Goal: Task Accomplishment & Management: Complete application form

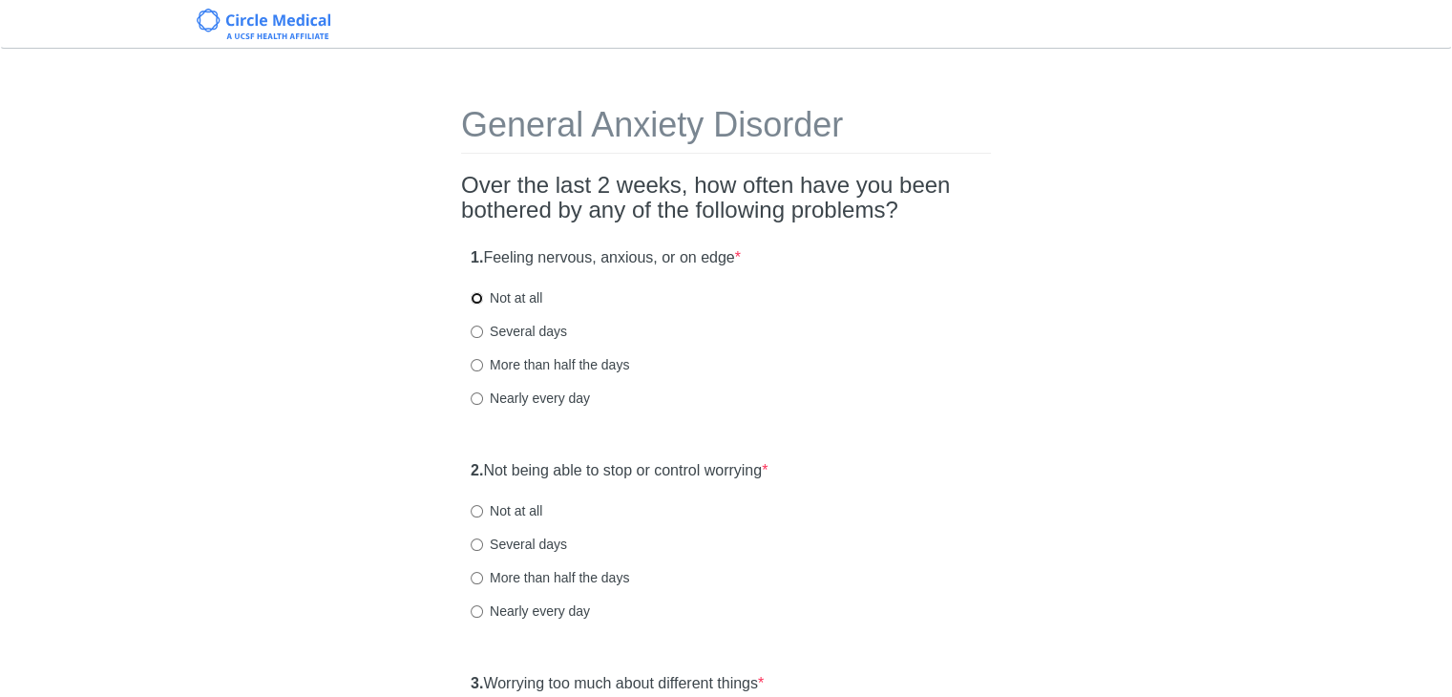
click at [478, 298] on input "Not at all" at bounding box center [477, 298] width 12 height 12
radio input "true"
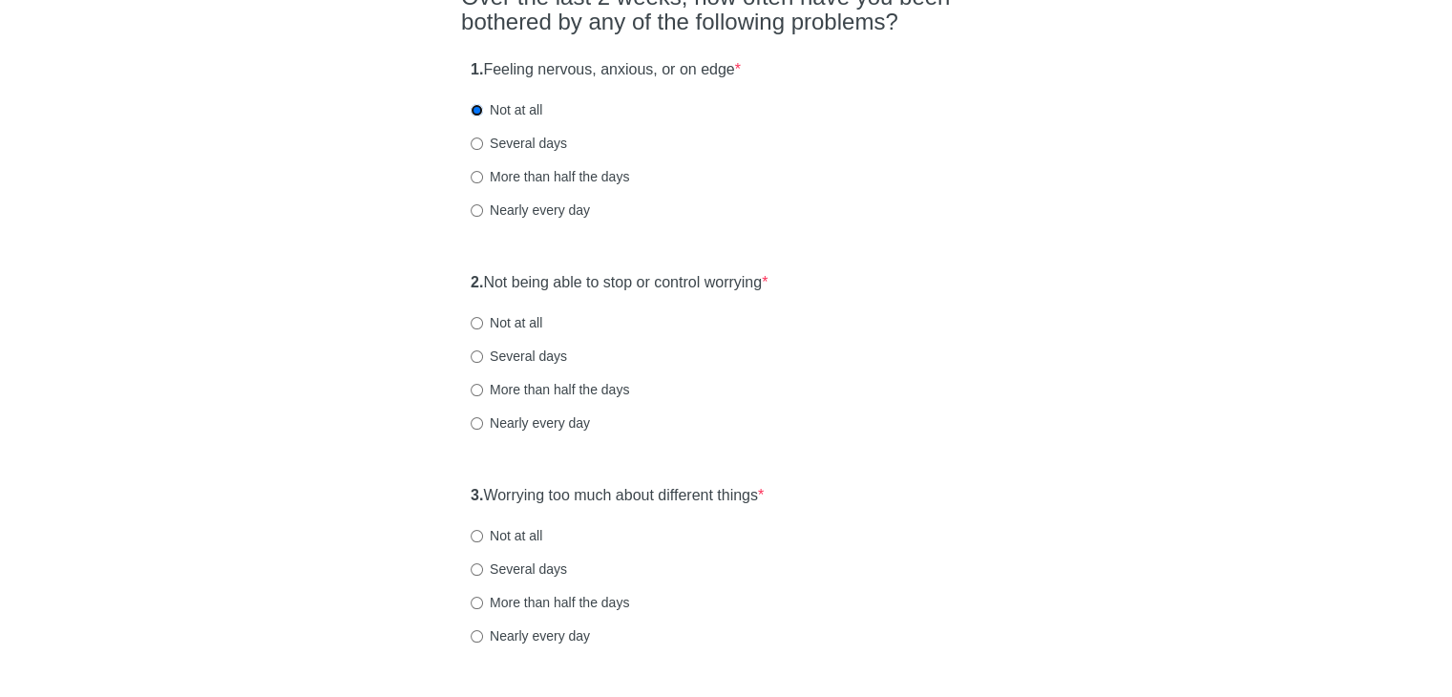
scroll to position [286, 0]
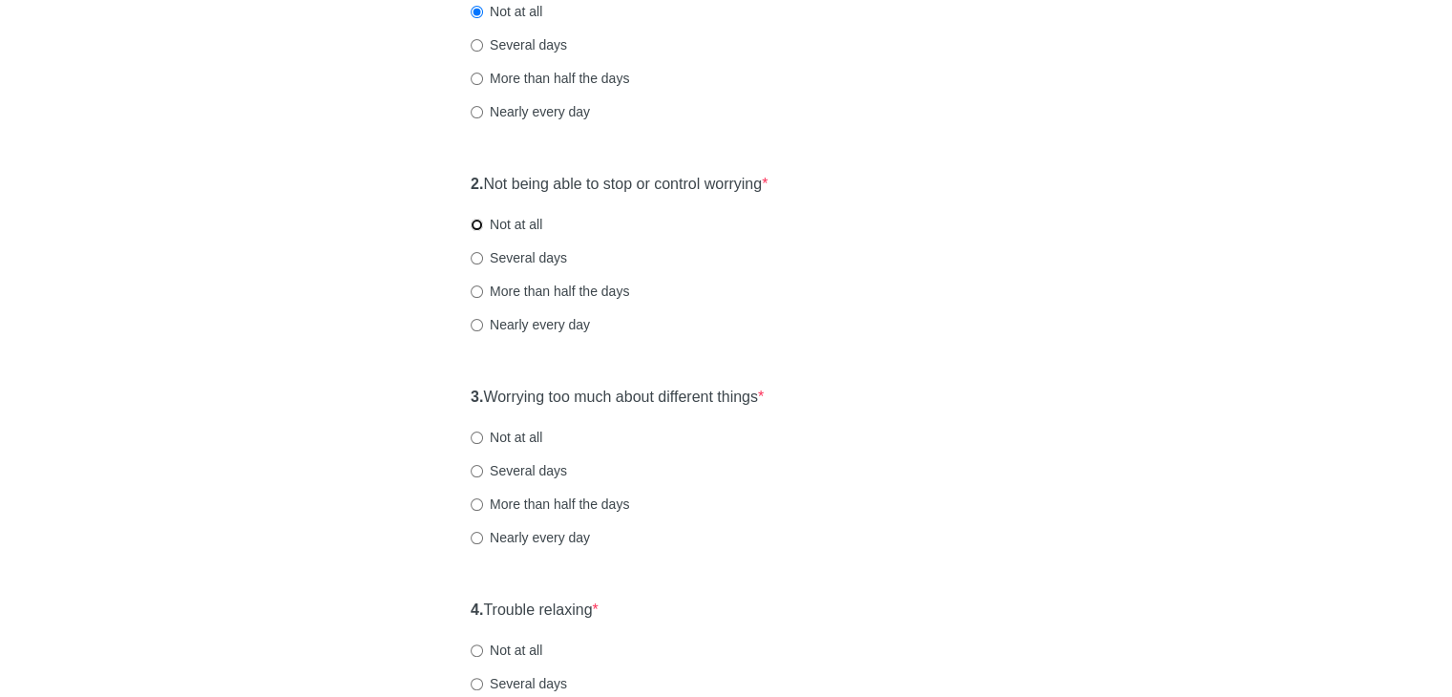
click at [478, 227] on input "Not at all" at bounding box center [477, 225] width 12 height 12
radio input "true"
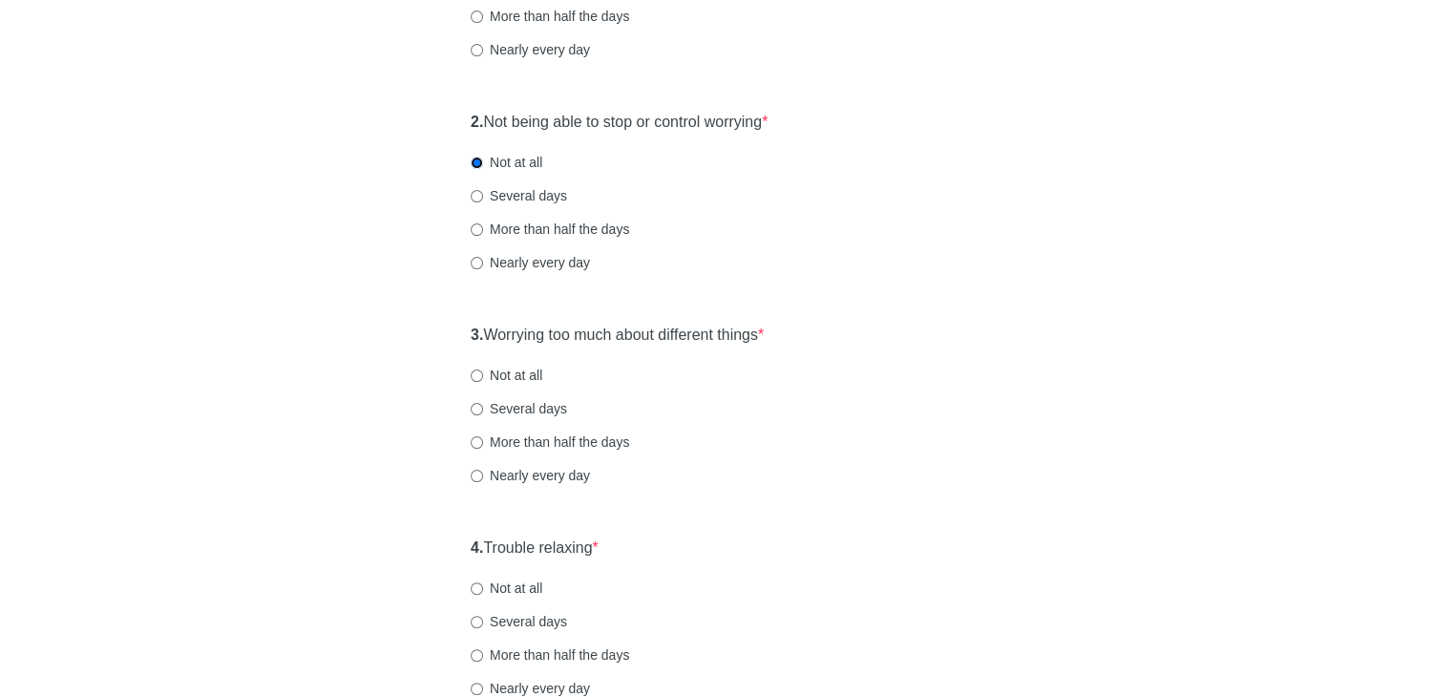
scroll to position [382, 0]
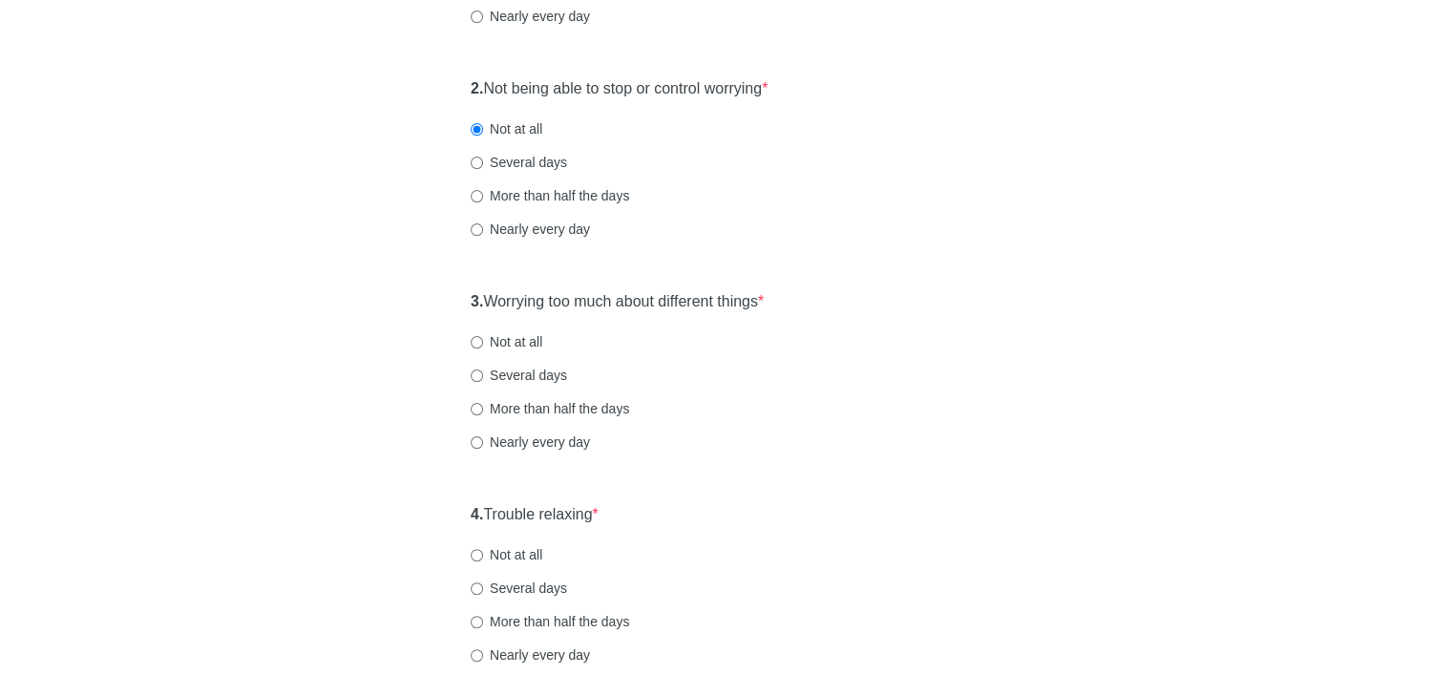
click at [504, 367] on label "Several days" at bounding box center [519, 375] width 96 height 19
click at [483, 369] on input "Several days" at bounding box center [477, 375] width 12 height 12
radio input "true"
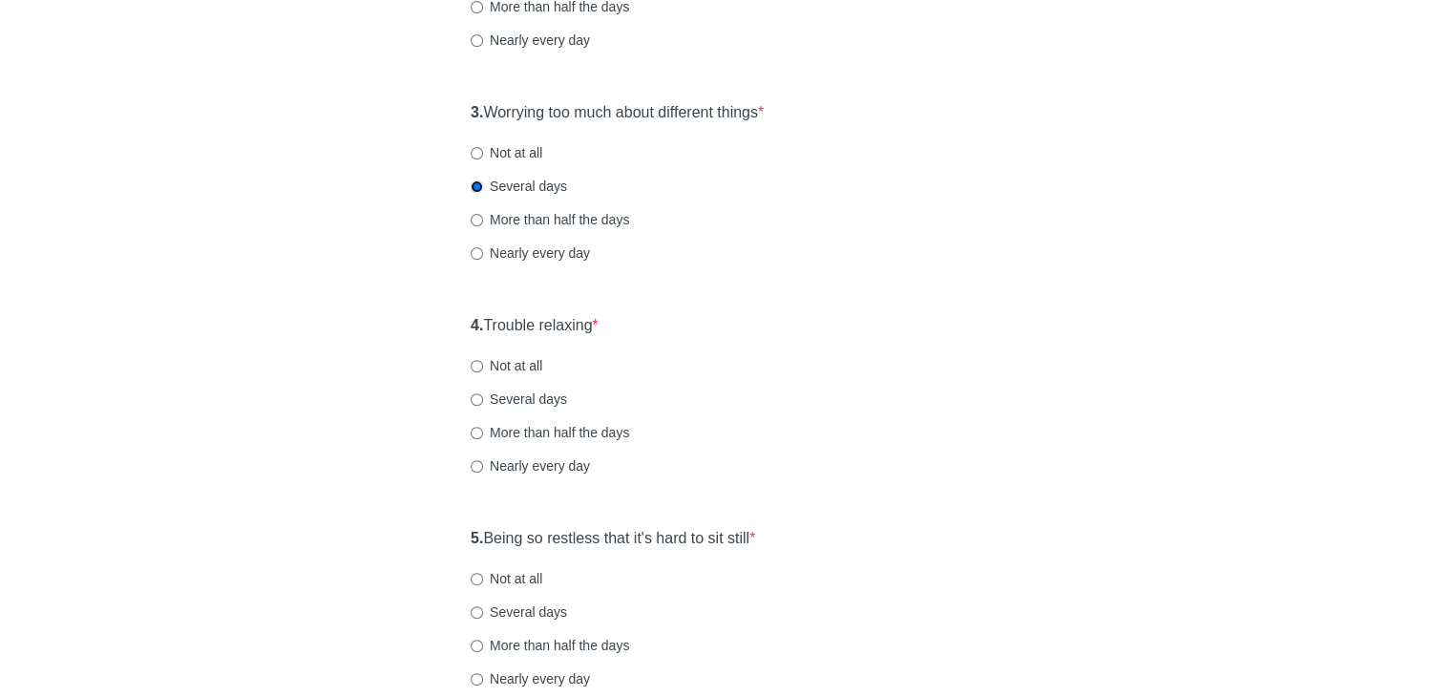
scroll to position [573, 0]
click at [474, 400] on input "Several days" at bounding box center [477, 397] width 12 height 12
radio input "true"
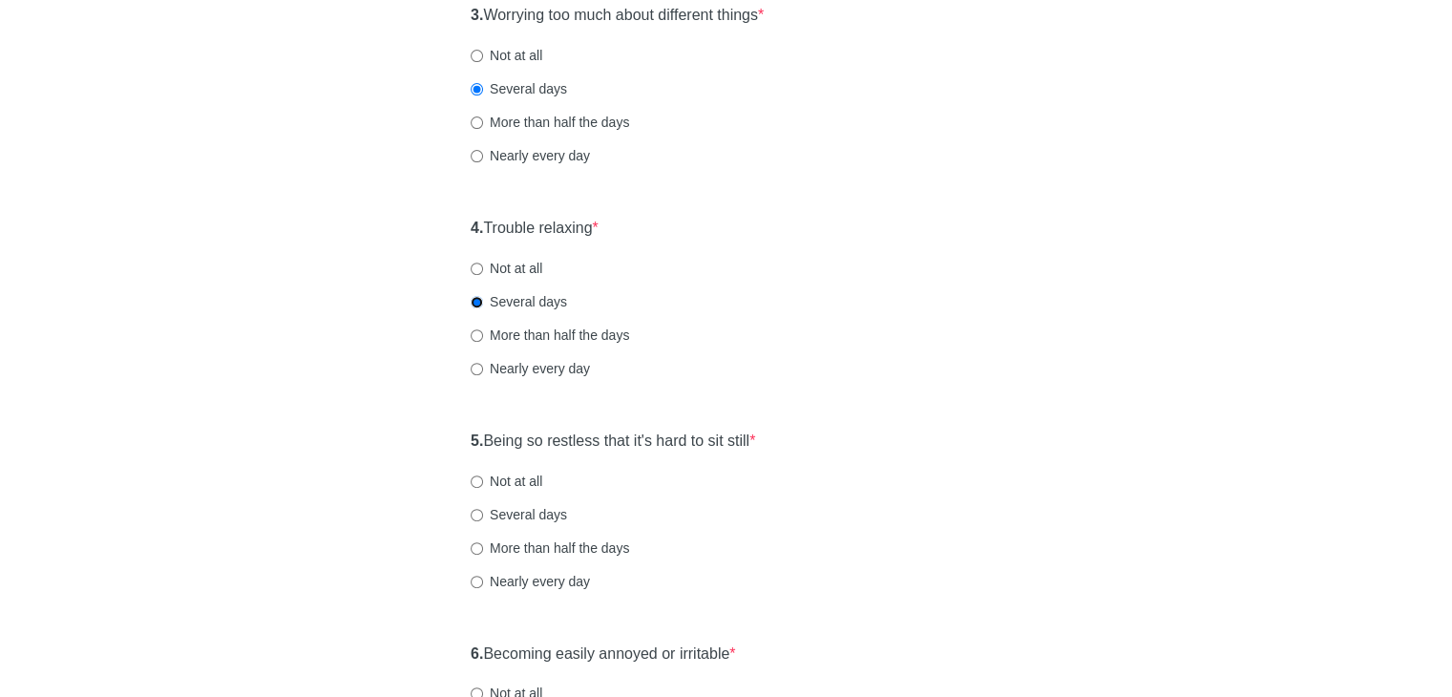
scroll to position [764, 0]
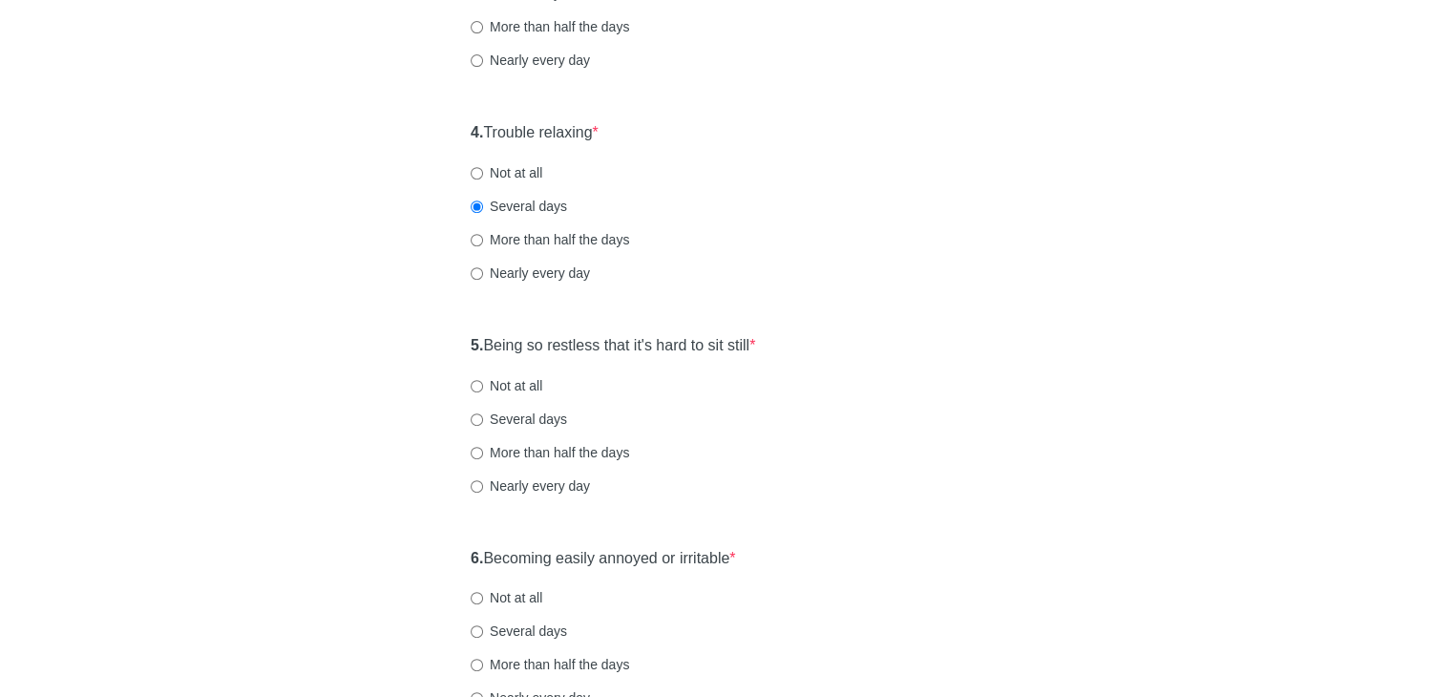
click at [482, 391] on label "Not at all" at bounding box center [507, 385] width 72 height 19
click at [482, 391] on input "Not at all" at bounding box center [477, 386] width 12 height 12
radio input "true"
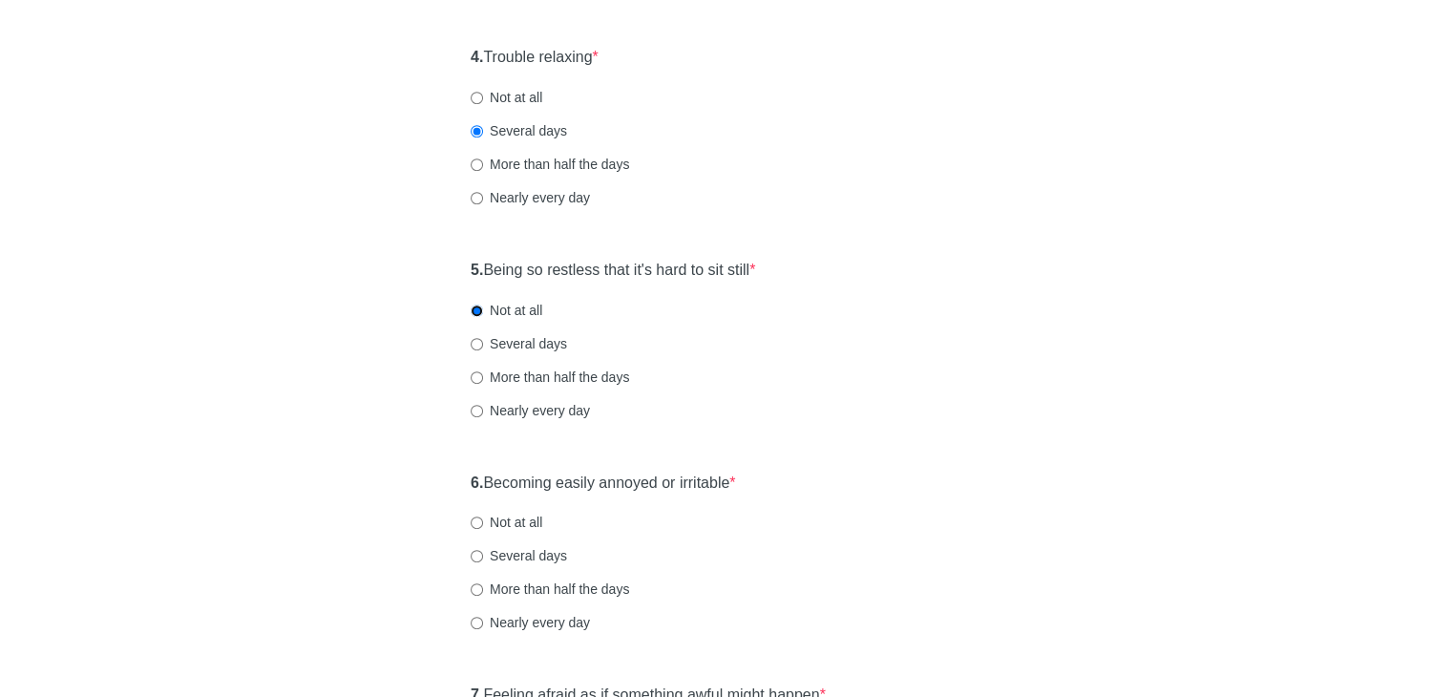
scroll to position [954, 0]
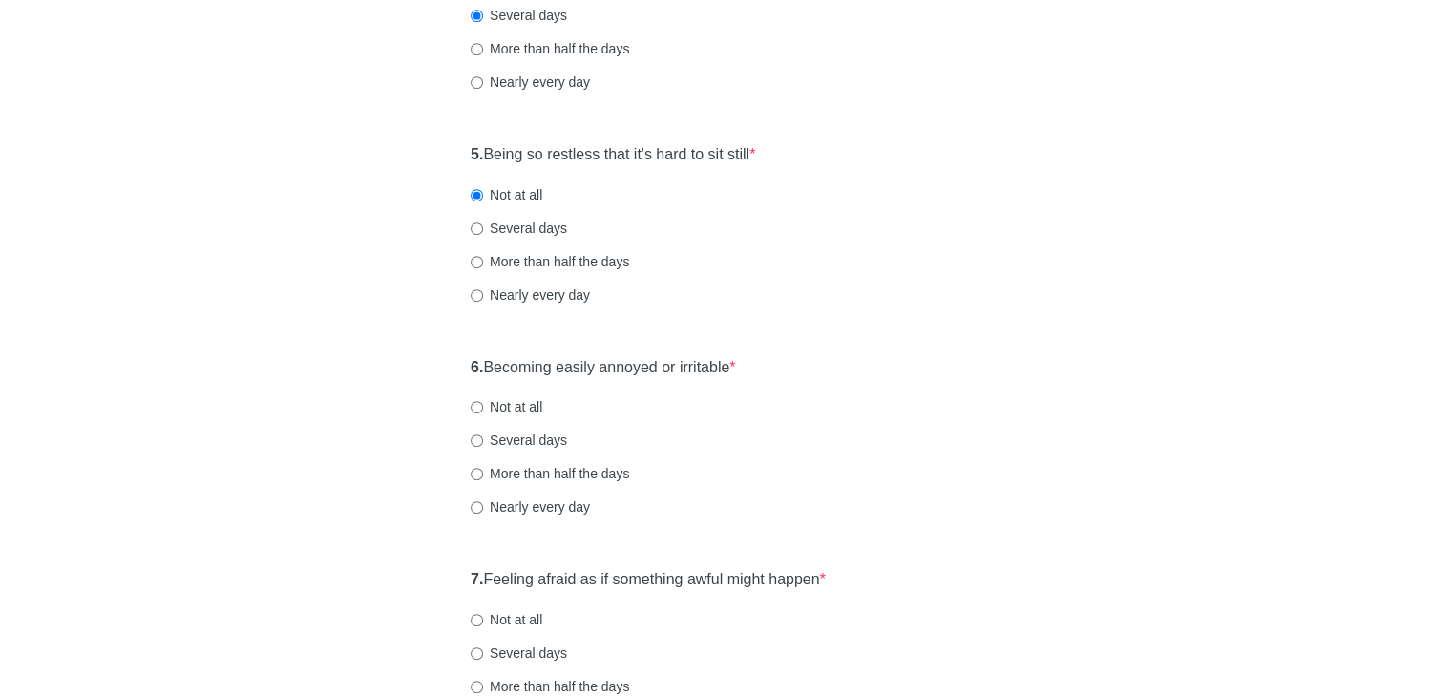
click at [477, 430] on label "Several days" at bounding box center [519, 439] width 96 height 19
click at [477, 434] on input "Several days" at bounding box center [477, 440] width 12 height 12
radio input "true"
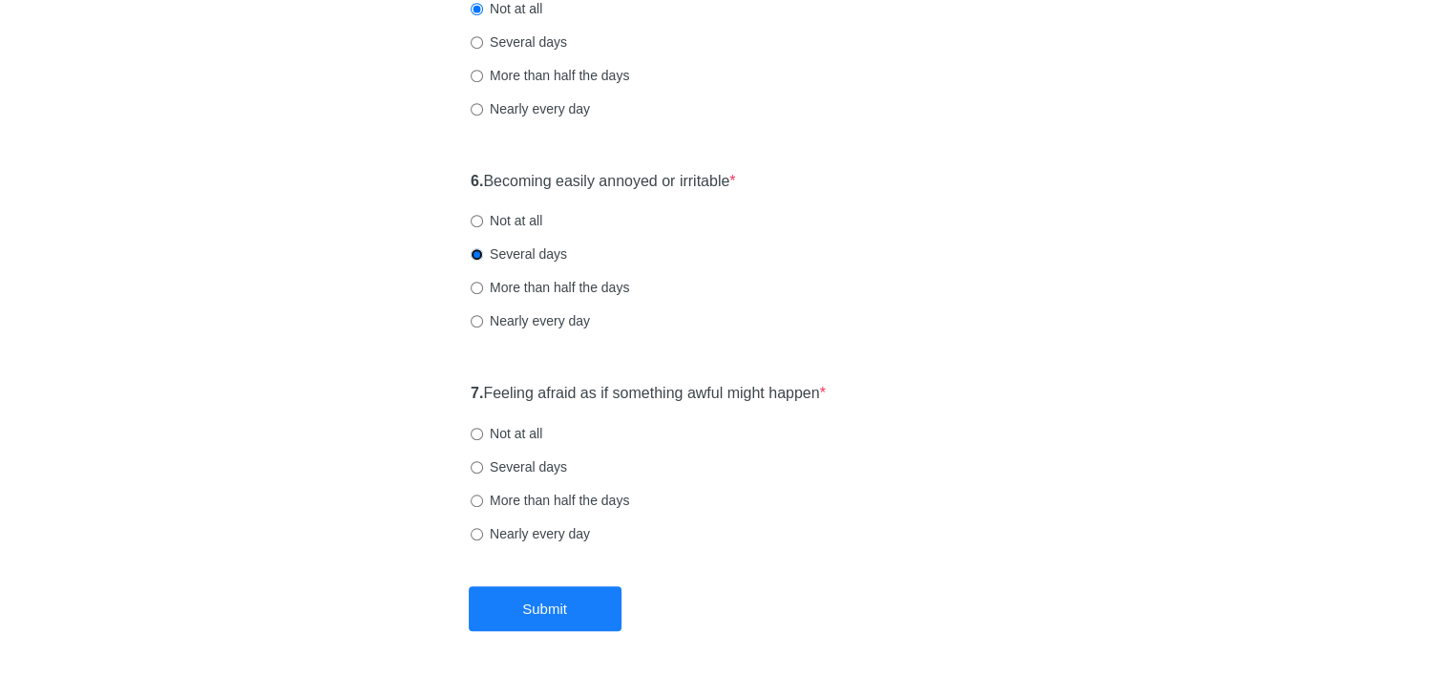
scroll to position [1190, 0]
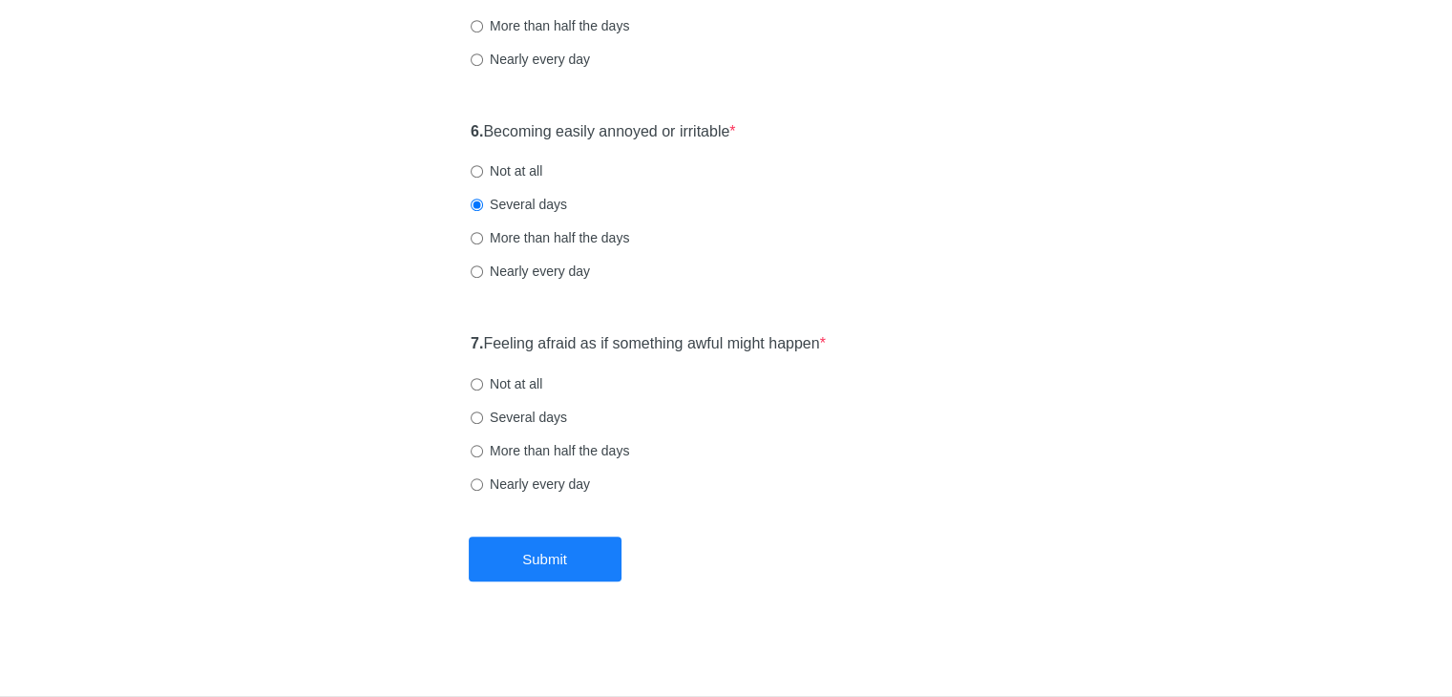
click at [486, 383] on label "Not at all" at bounding box center [507, 383] width 72 height 19
click at [483, 383] on input "Not at all" at bounding box center [477, 384] width 12 height 12
radio input "true"
click at [583, 559] on button "Submit" at bounding box center [545, 558] width 153 height 45
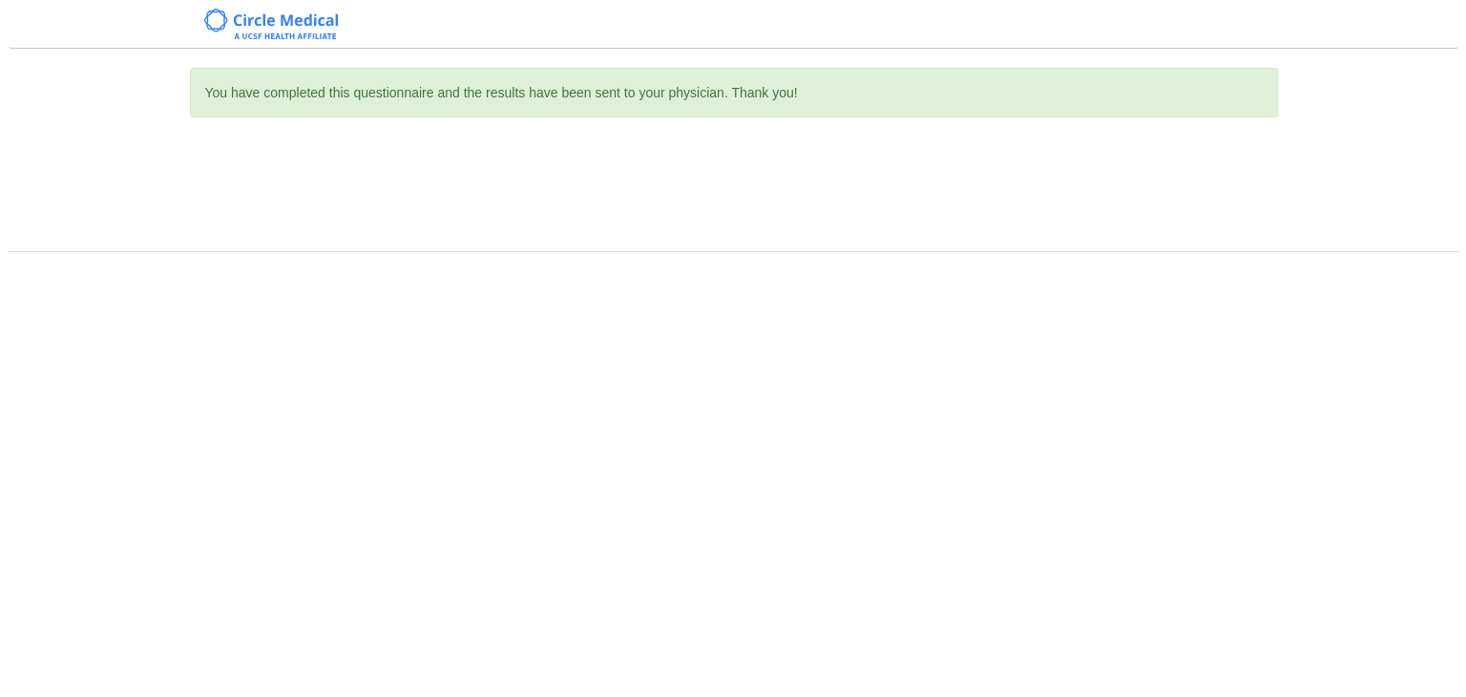
scroll to position [0, 0]
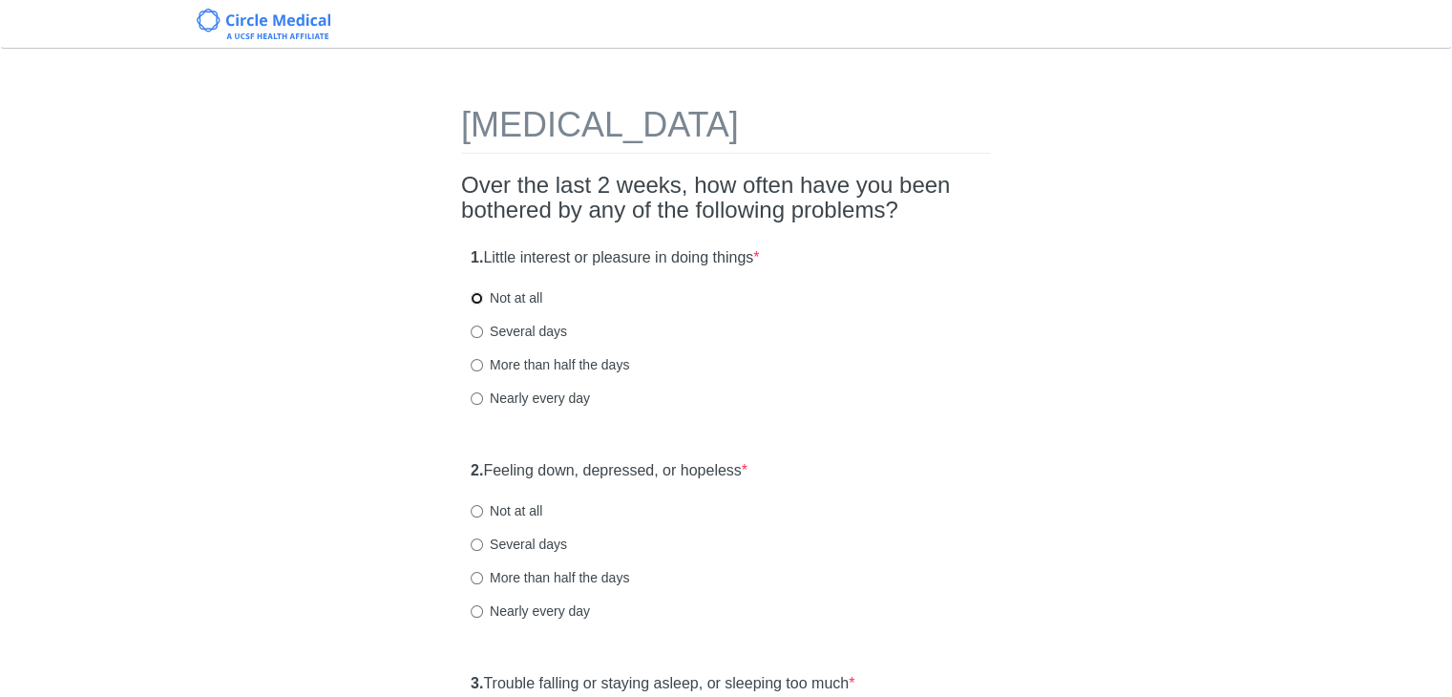
click at [478, 295] on input "Not at all" at bounding box center [477, 298] width 12 height 12
radio input "true"
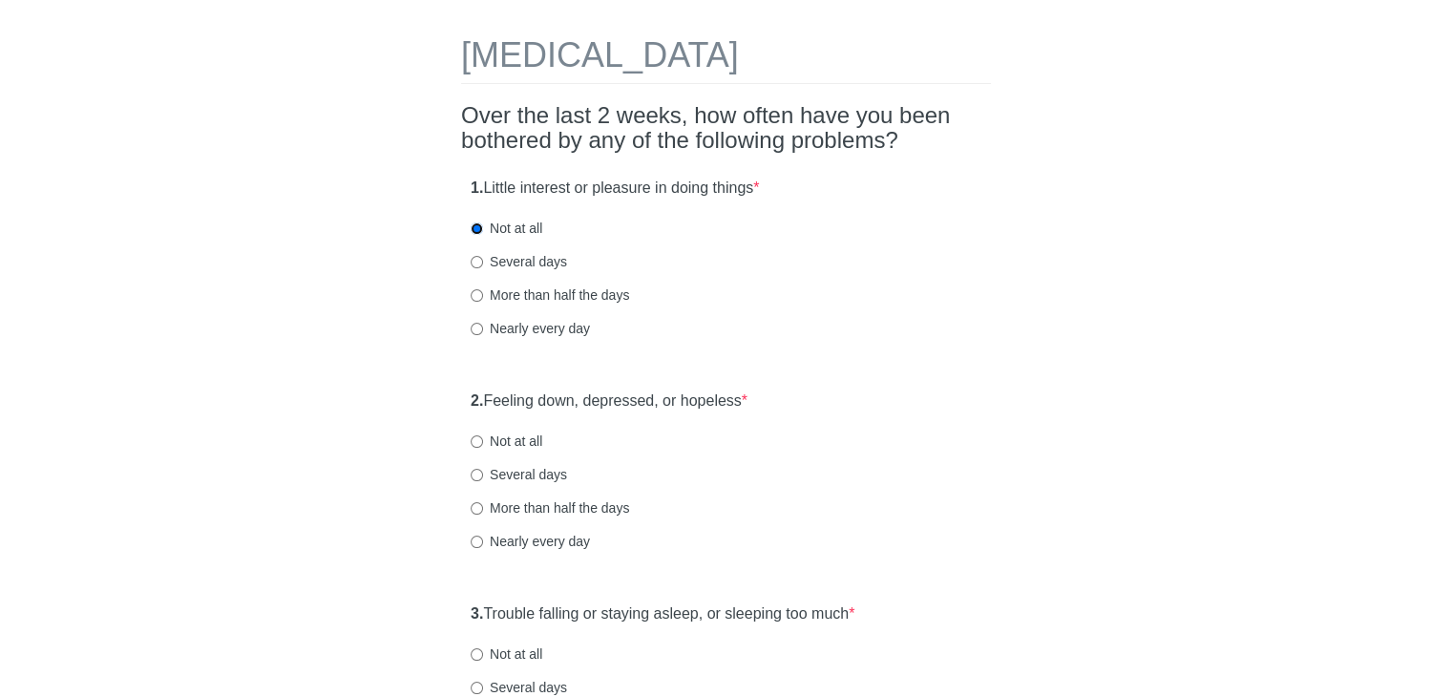
scroll to position [191, 0]
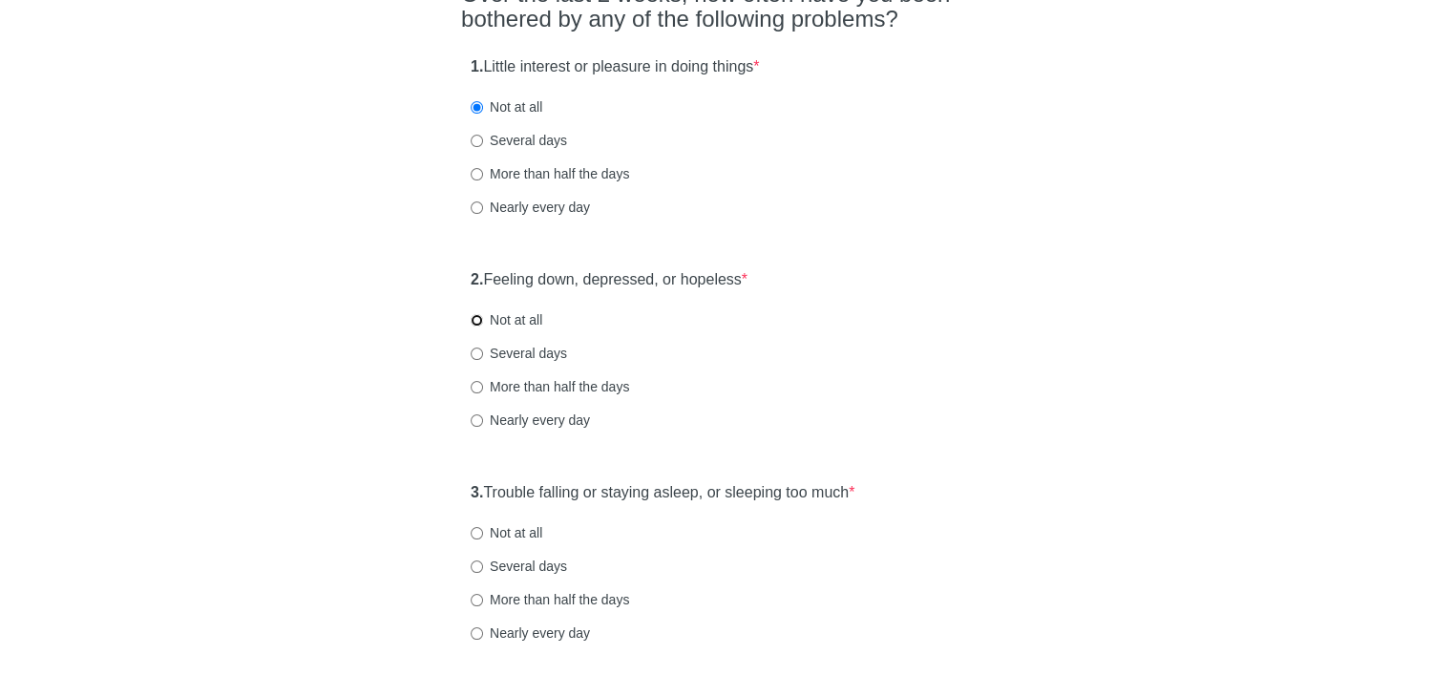
click at [481, 318] on input "Not at all" at bounding box center [477, 320] width 12 height 12
radio input "true"
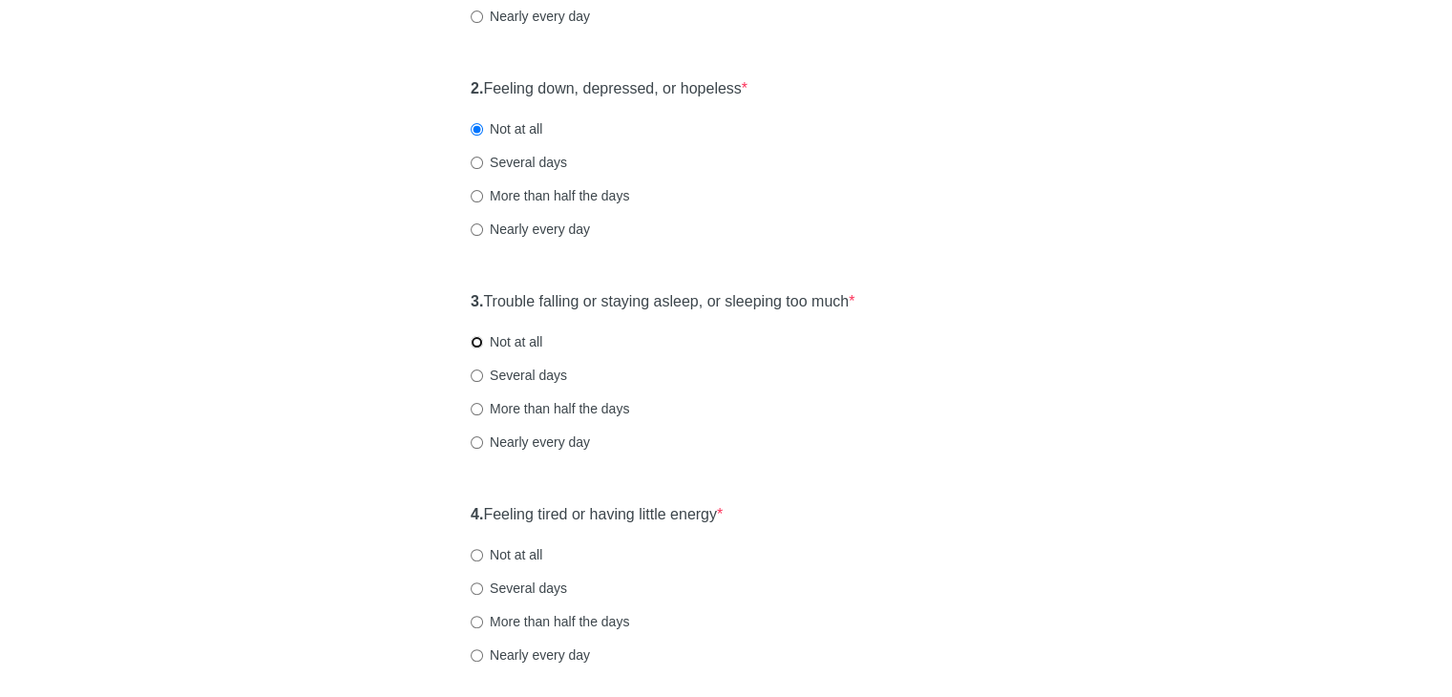
click at [474, 342] on input "Not at all" at bounding box center [477, 342] width 12 height 12
radio input "true"
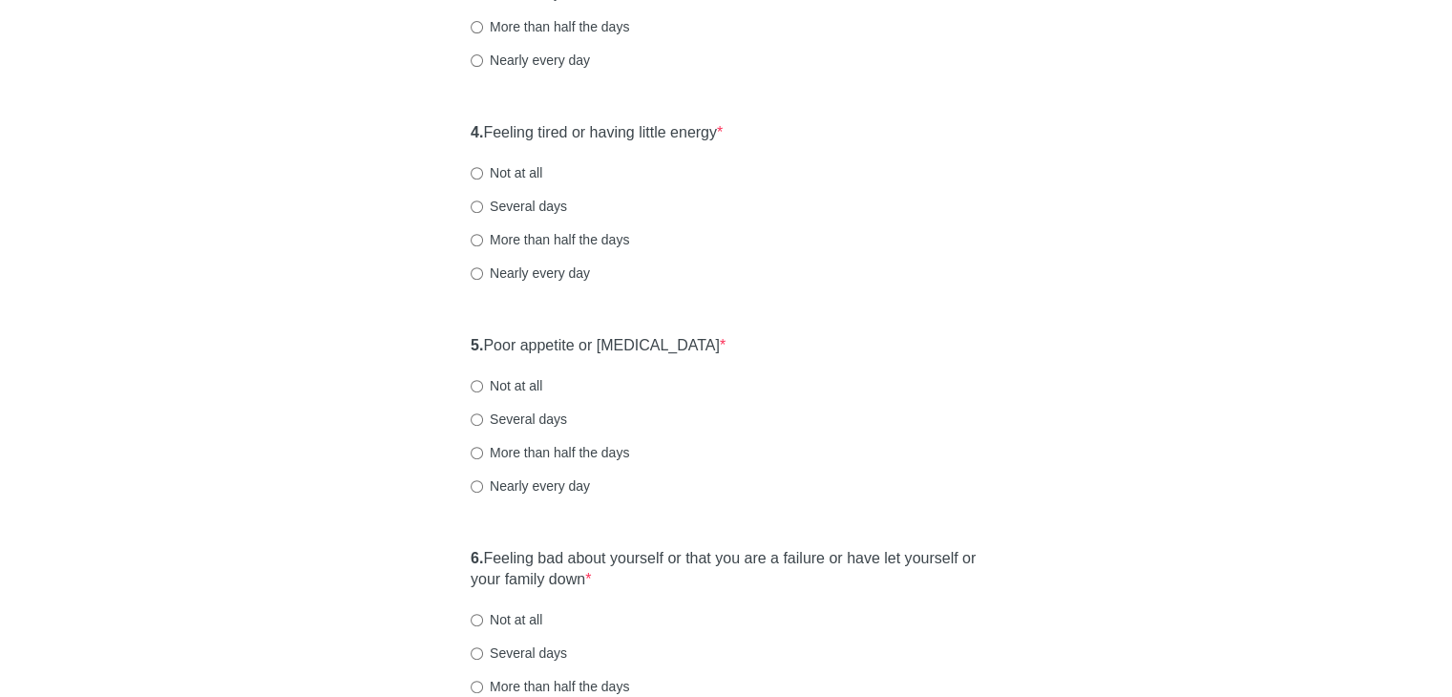
scroll to position [668, 0]
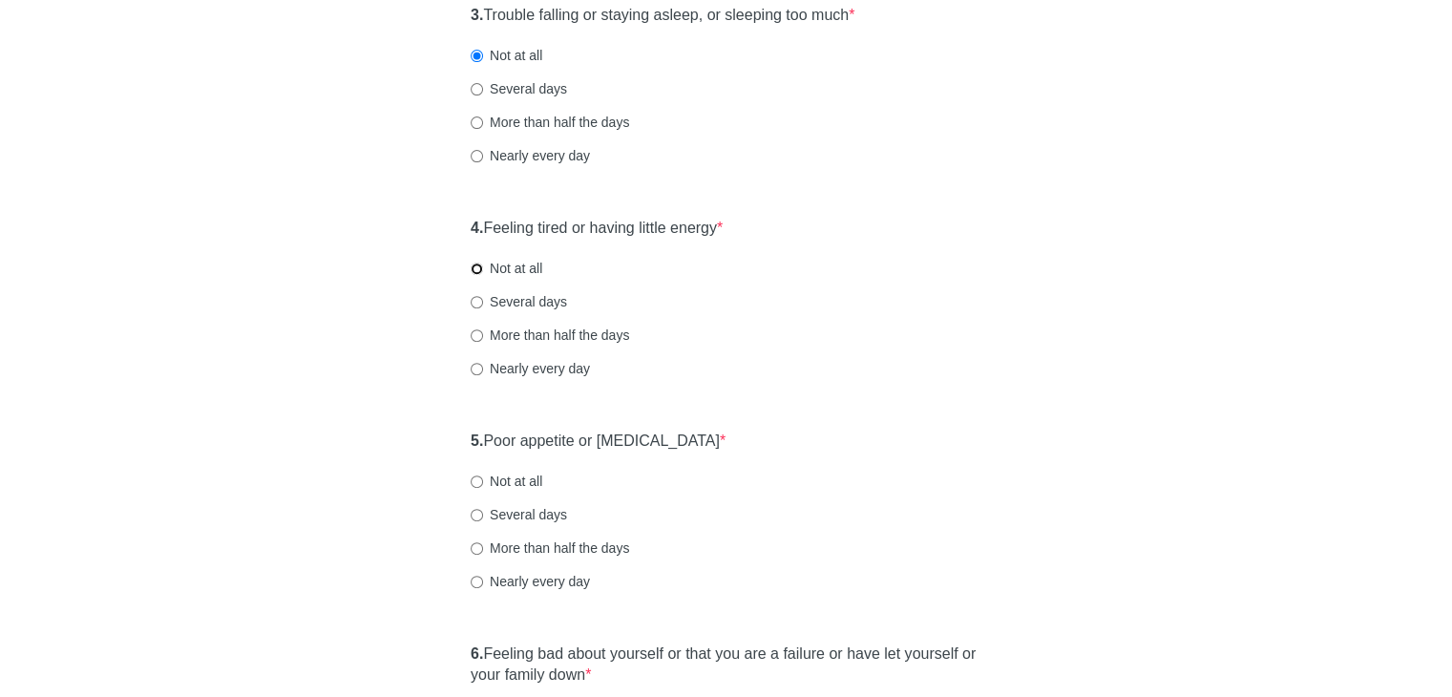
click at [477, 270] on input "Not at all" at bounding box center [477, 268] width 12 height 12
radio input "true"
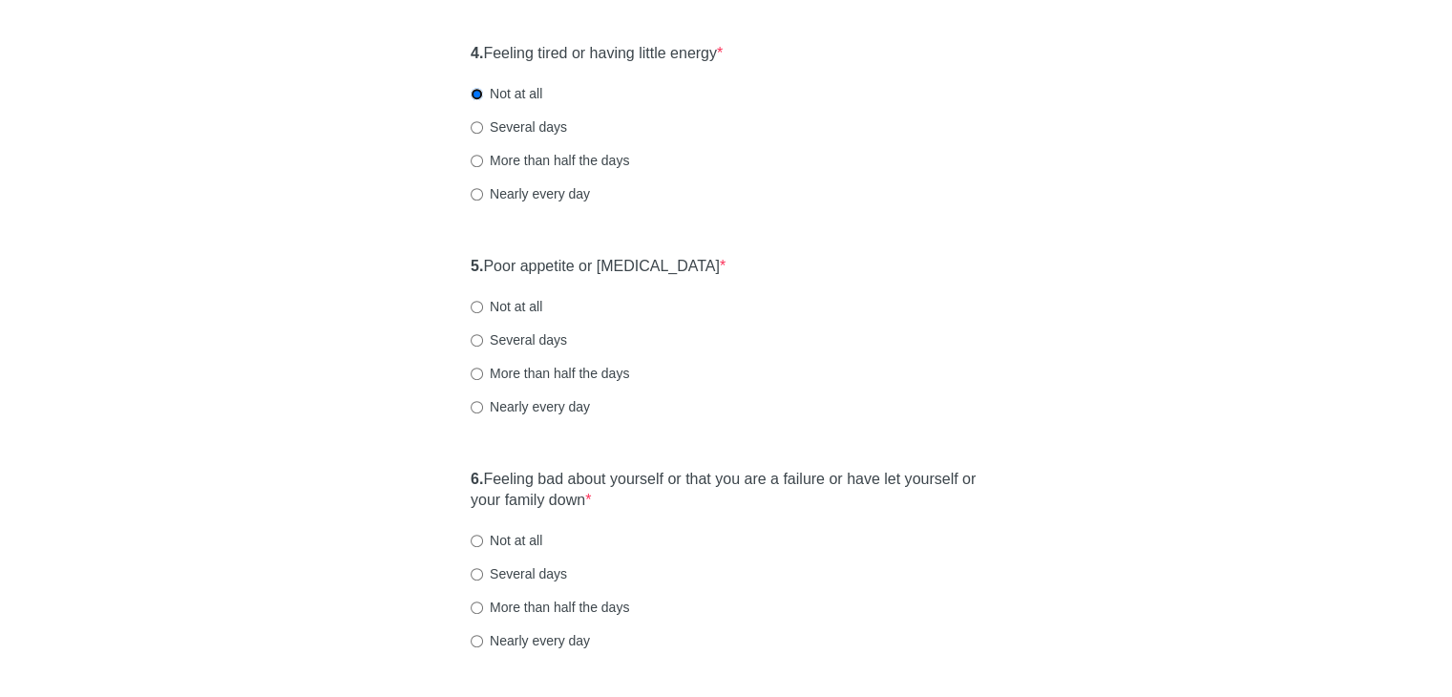
scroll to position [859, 0]
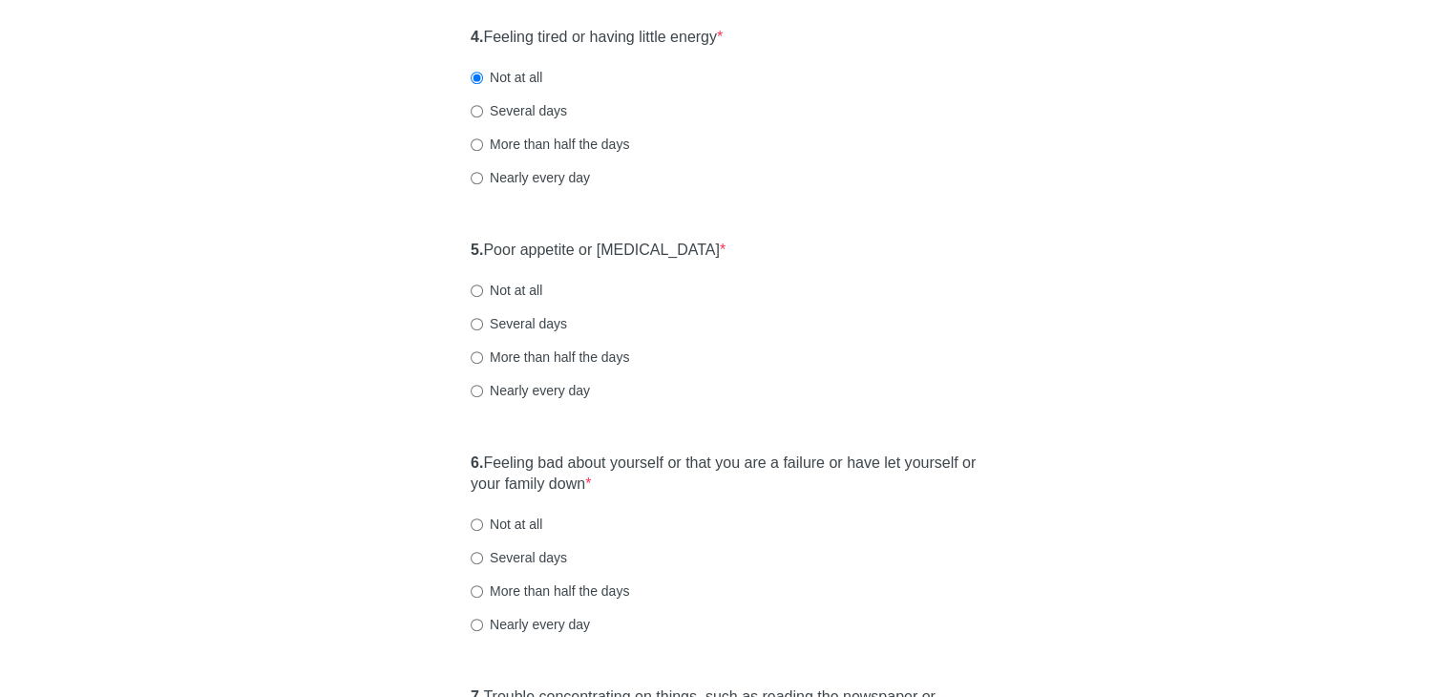
click at [466, 290] on div "5. Poor appetite or overeating * Not at all Several days More than half the day…" at bounding box center [726, 329] width 530 height 199
click at [475, 289] on input "Not at all" at bounding box center [477, 290] width 12 height 12
radio input "true"
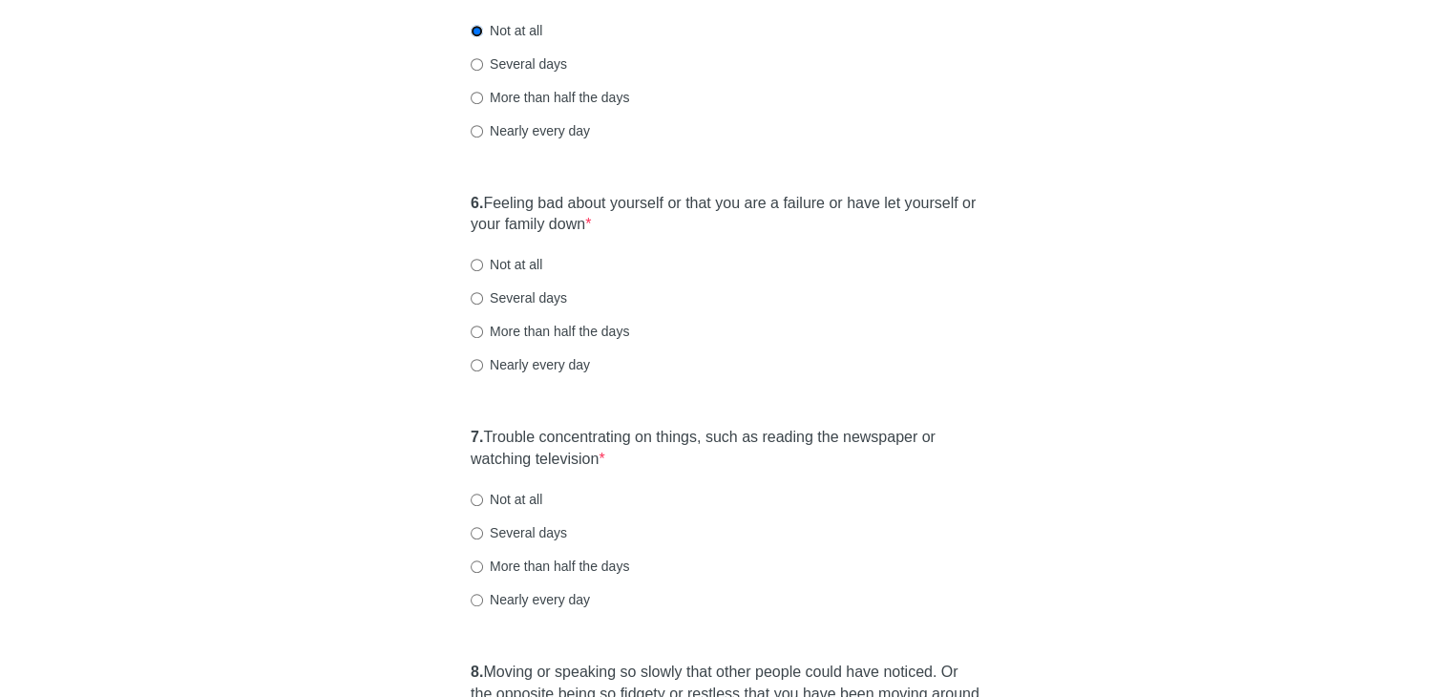
scroll to position [1145, 0]
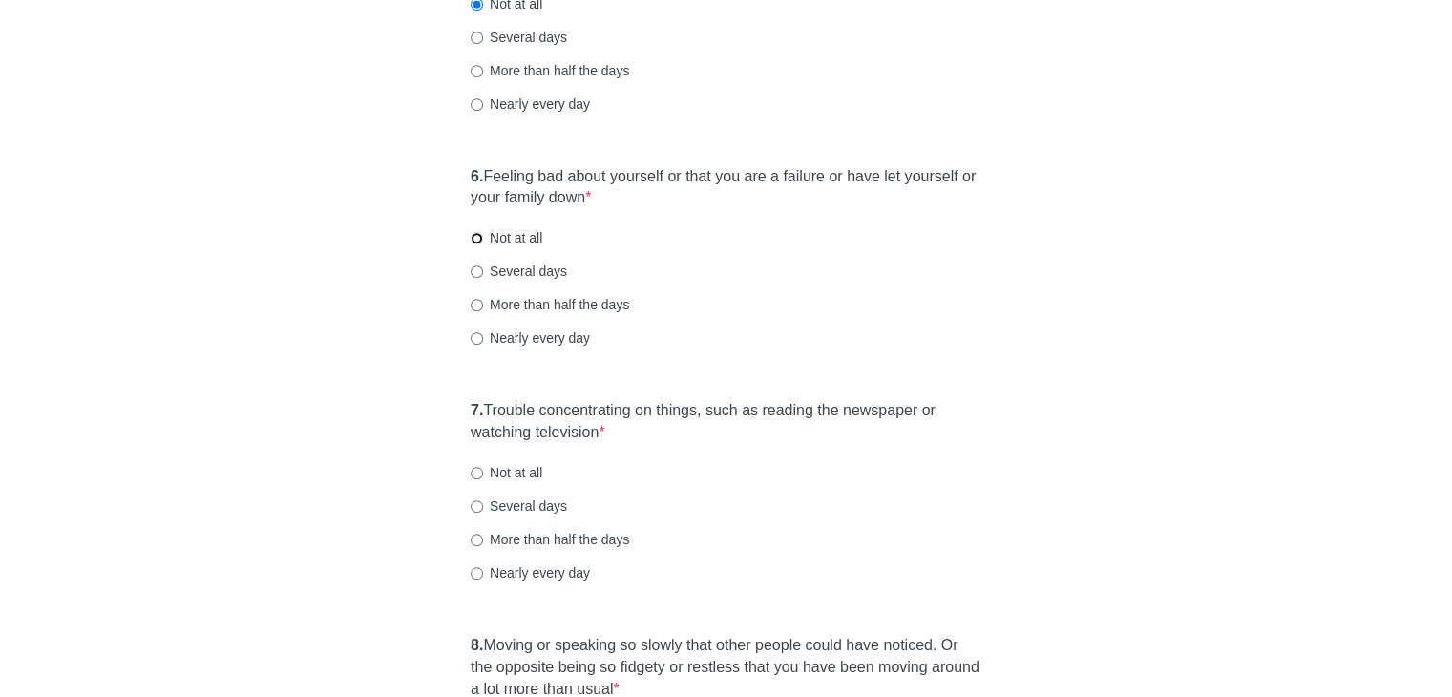
click at [473, 241] on input "Not at all" at bounding box center [477, 238] width 12 height 12
radio input "true"
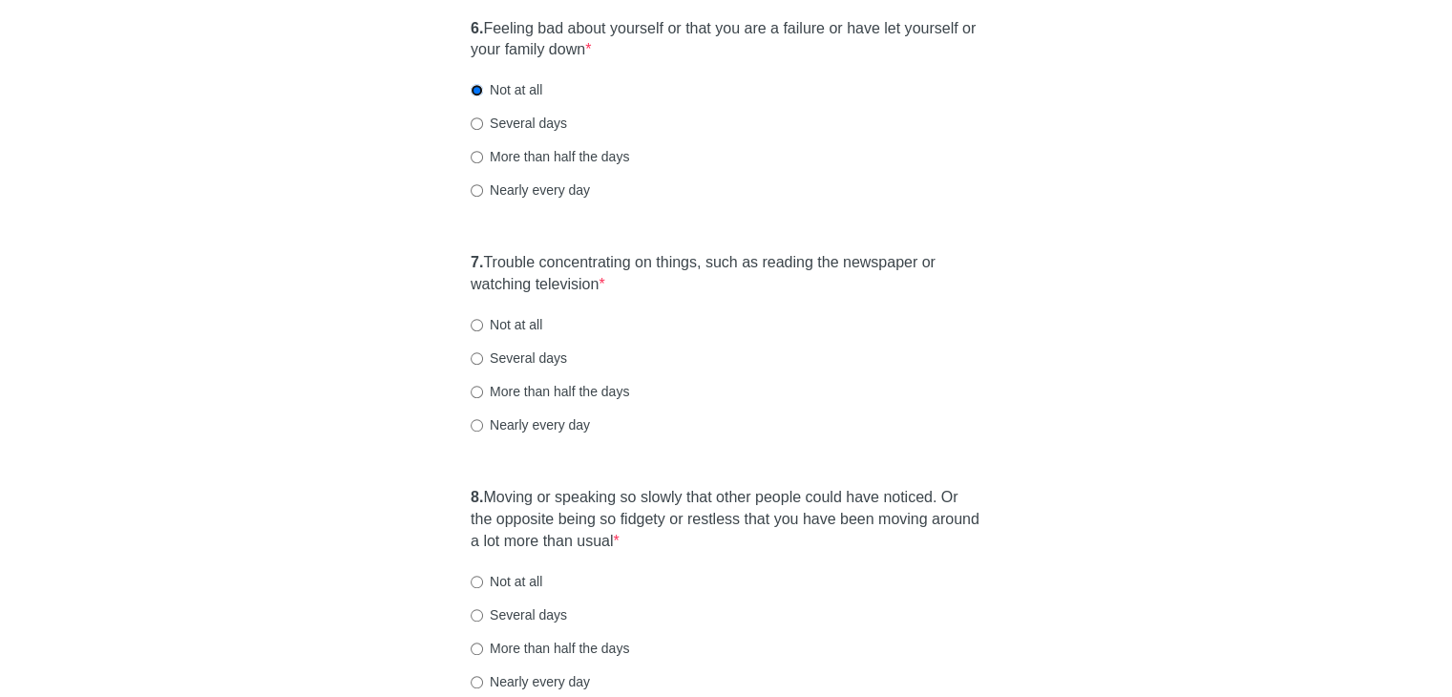
scroll to position [1336, 0]
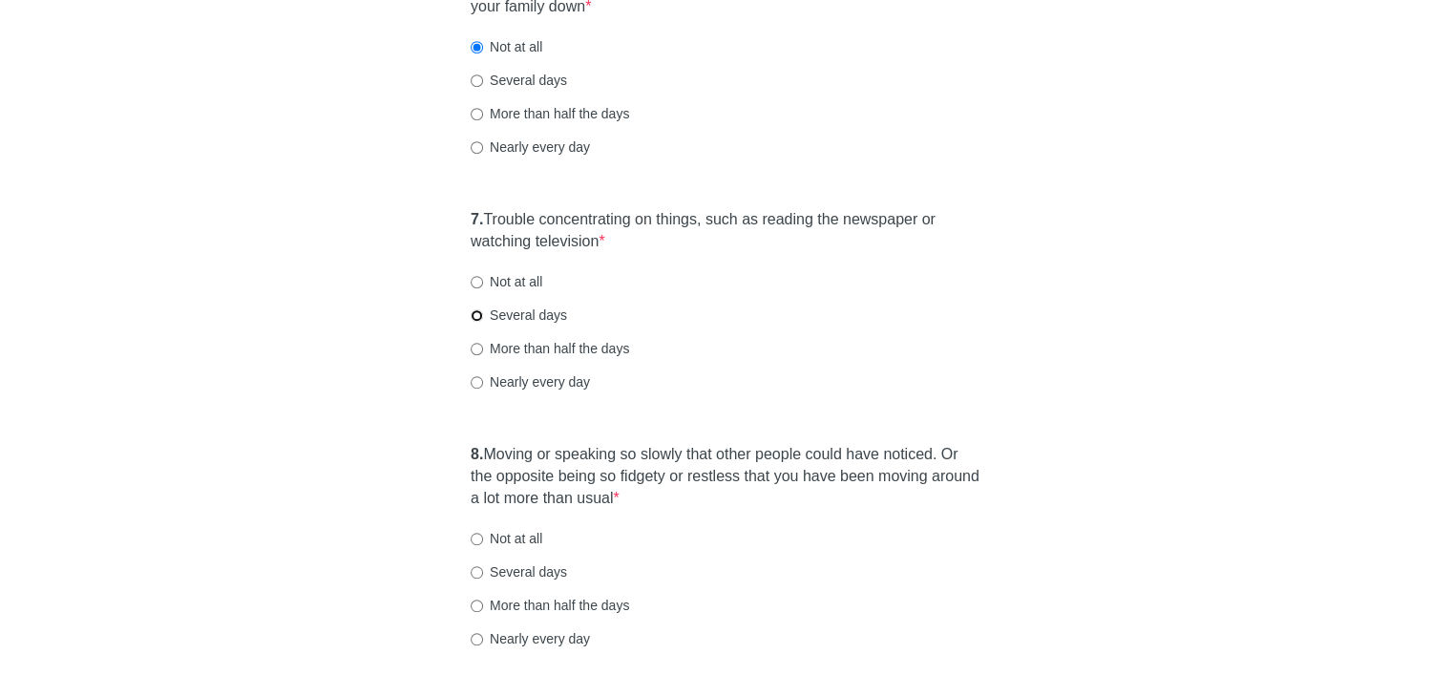
click at [471, 314] on input "Several days" at bounding box center [477, 315] width 12 height 12
radio input "true"
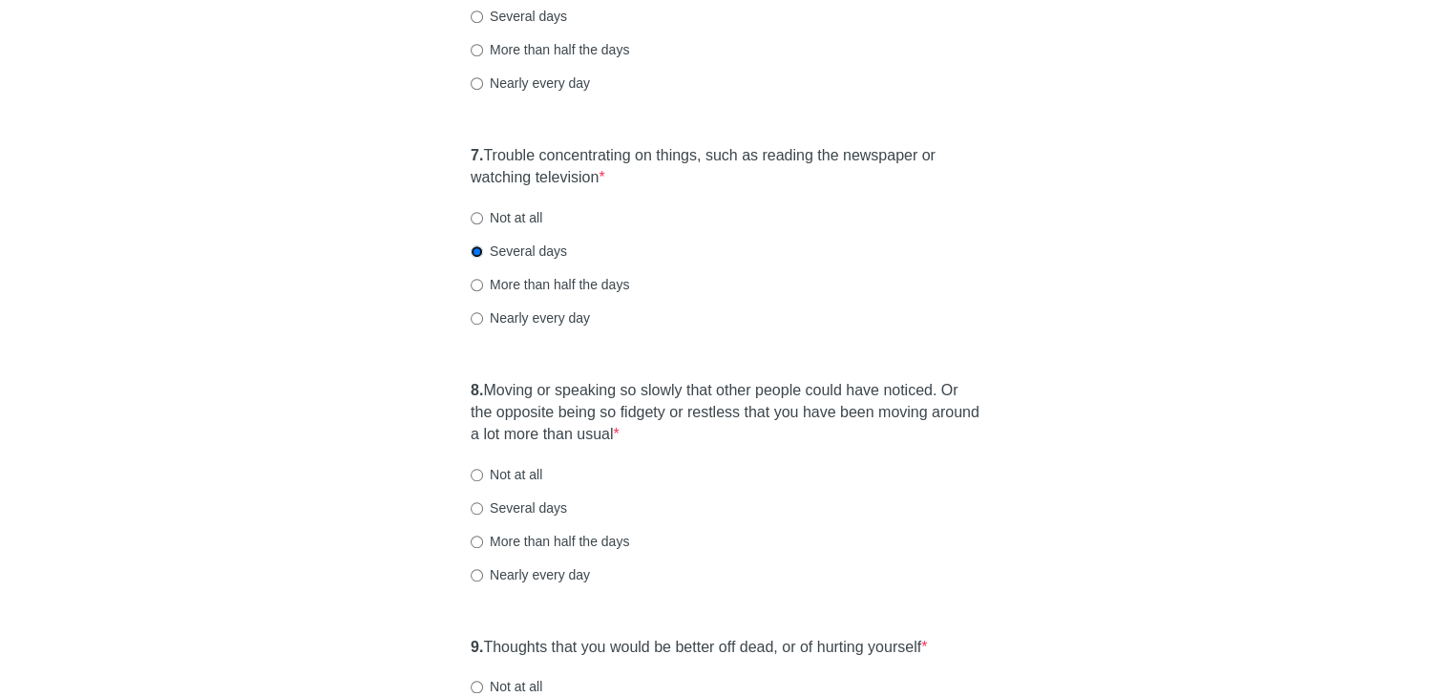
scroll to position [1527, 0]
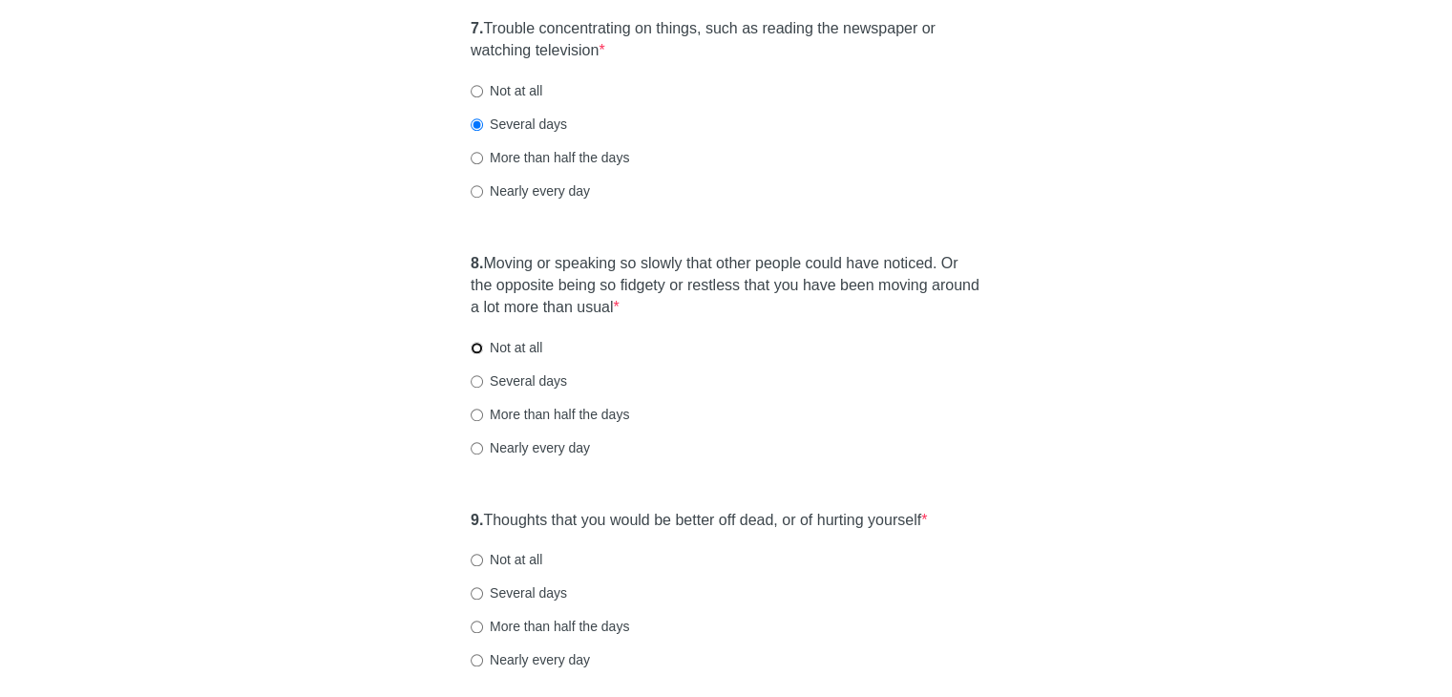
click at [480, 342] on input "Not at all" at bounding box center [477, 348] width 12 height 12
radio input "true"
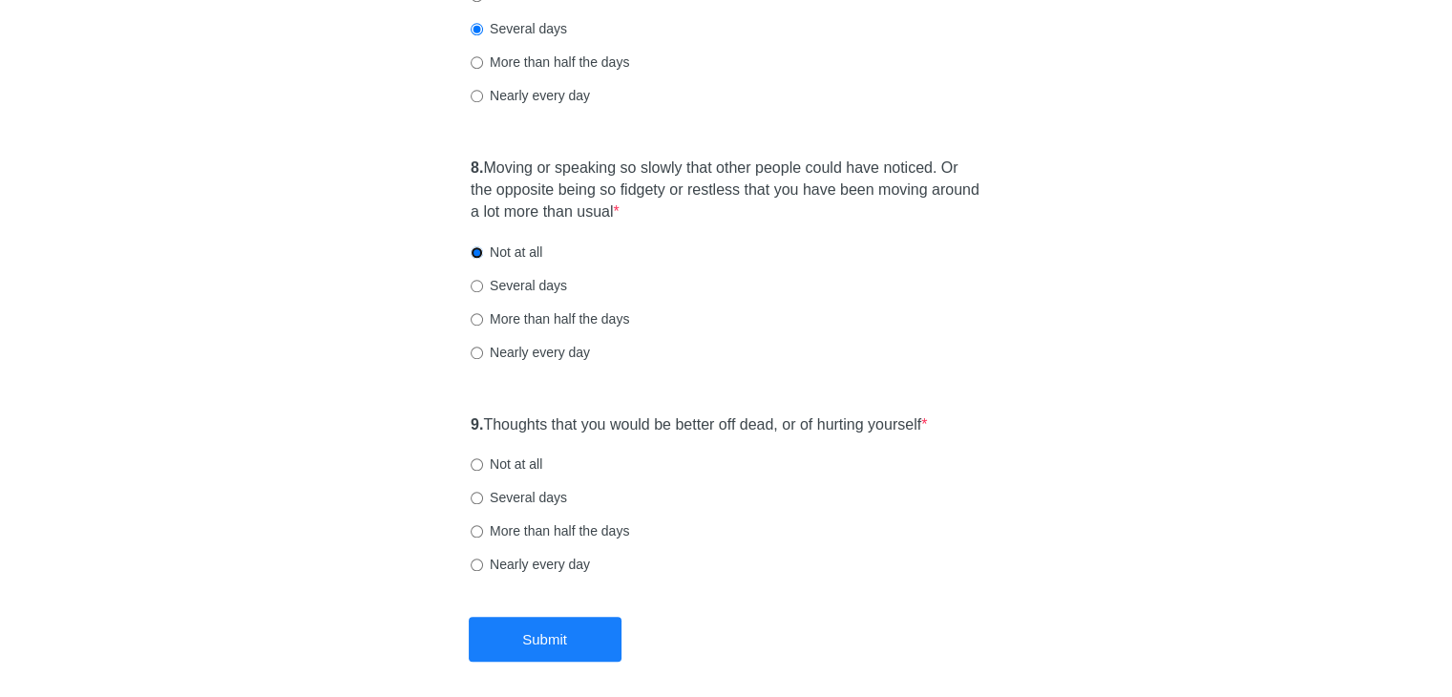
scroll to position [1703, 0]
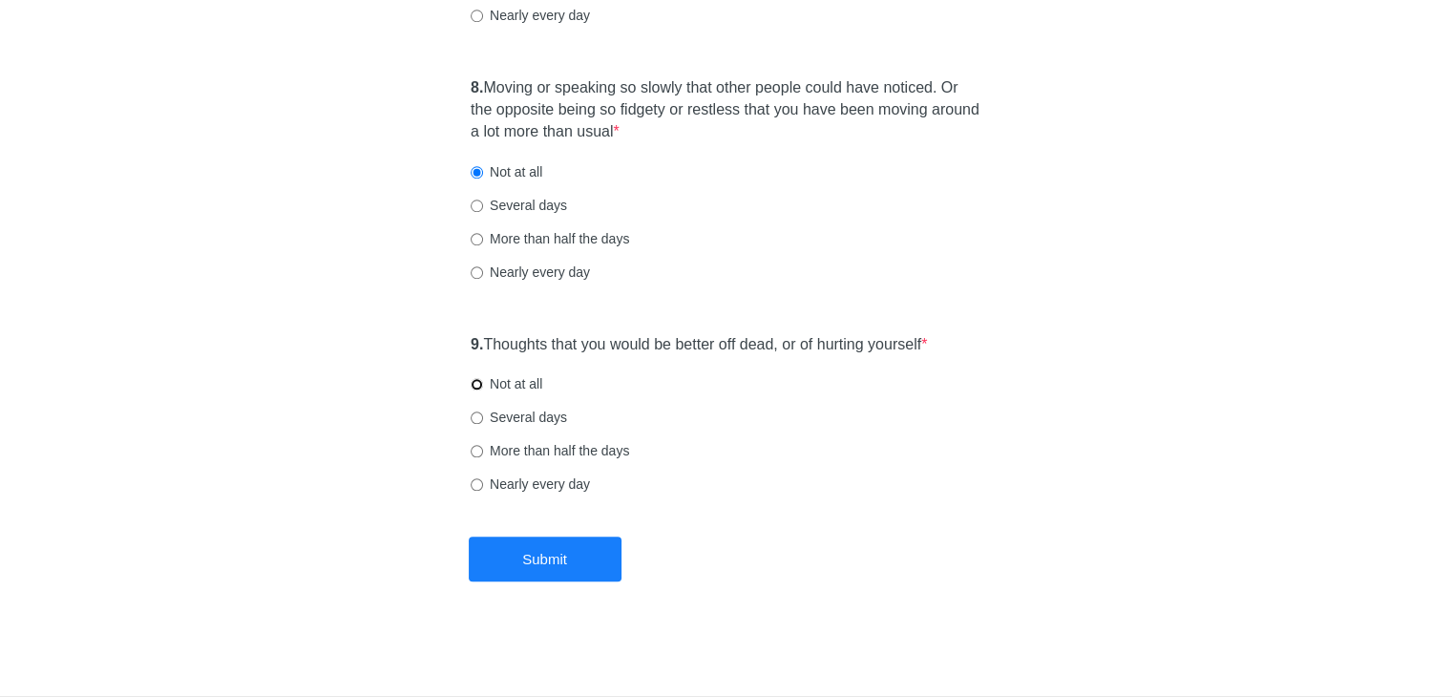
click at [474, 387] on input "Not at all" at bounding box center [477, 384] width 12 height 12
radio input "true"
click at [528, 560] on button "Submit" at bounding box center [545, 558] width 153 height 45
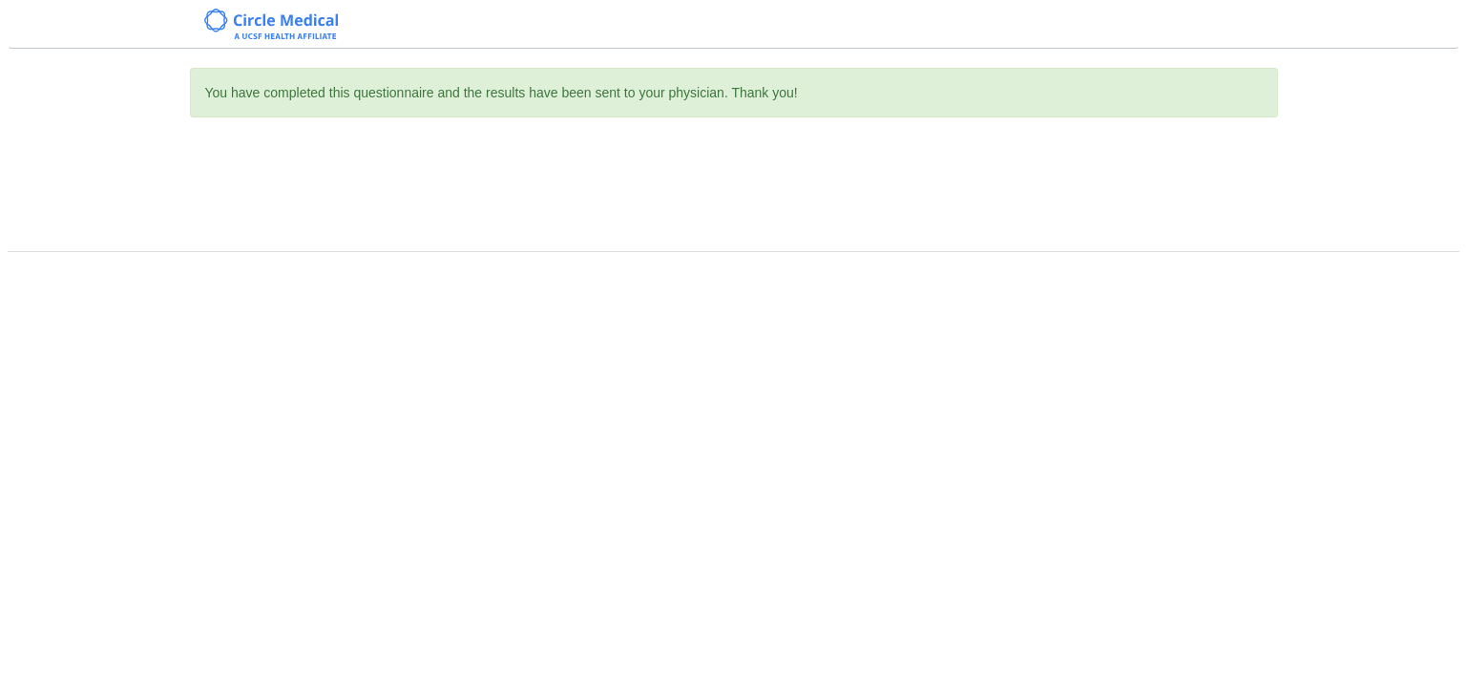
scroll to position [0, 0]
